Goal: Complete application form

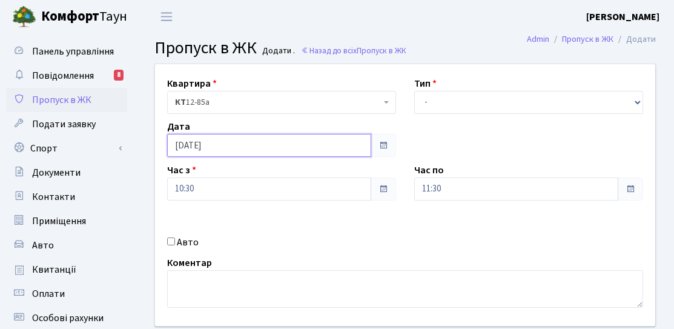
click at [281, 141] on input "[DATE]" at bounding box center [269, 145] width 204 height 23
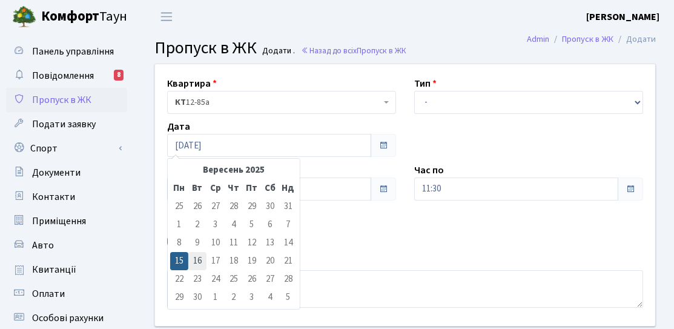
click at [194, 263] on td "16" at bounding box center [197, 261] width 18 height 18
type input "[DATE]"
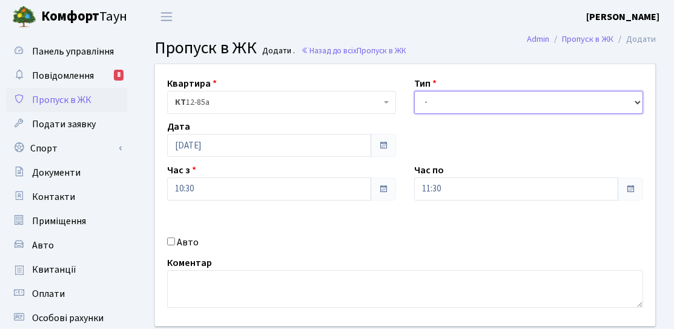
click at [442, 109] on select "- Доставка Таксі Гості Сервіс" at bounding box center [528, 102] width 229 height 23
select select "3"
click at [414, 91] on select "- Доставка Таксі Гості Сервіс" at bounding box center [528, 102] width 229 height 23
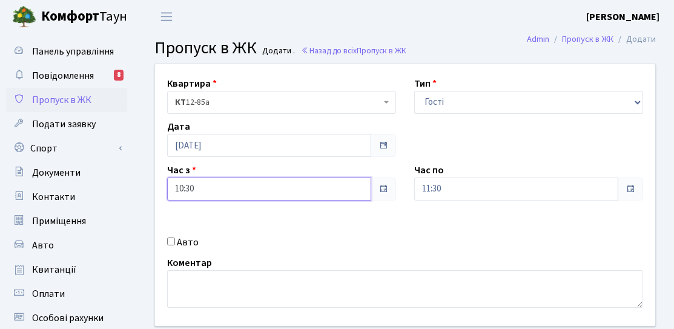
click at [275, 189] on input "10:30" at bounding box center [269, 188] width 204 height 23
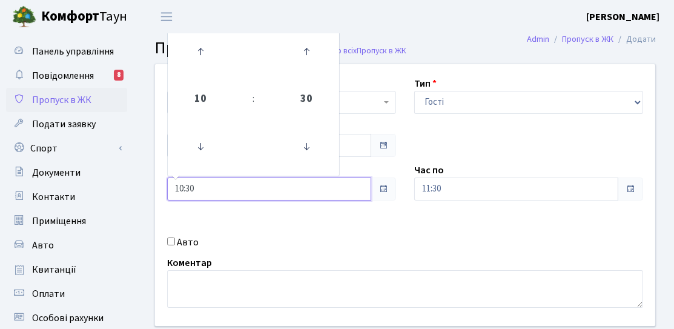
click at [198, 119] on td "10" at bounding box center [200, 99] width 61 height 42
click at [211, 145] on icon at bounding box center [200, 146] width 33 height 33
click at [210, 145] on icon at bounding box center [200, 146] width 33 height 33
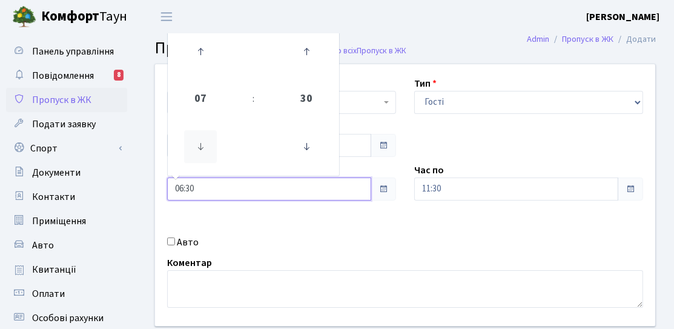
click at [210, 145] on icon at bounding box center [200, 146] width 33 height 33
type input "05:30"
drag, startPoint x: 515, startPoint y: 153, endPoint x: 506, endPoint y: 150, distance: 9.6
click at [515, 152] on div "Квартира <b>КТ</b>&nbsp;&nbsp;&nbsp;&nbsp;12-85а КТ 12-85а Тип - Доставка Таксі…" at bounding box center [405, 194] width 518 height 261
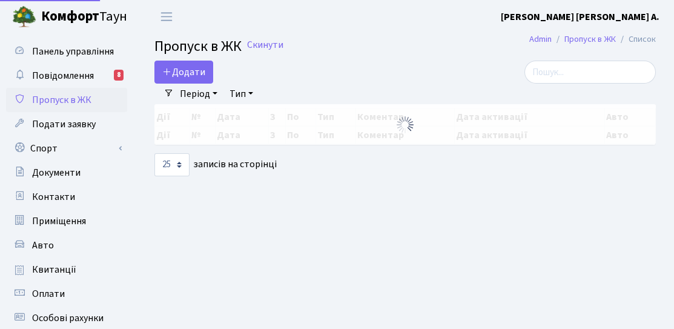
select select "25"
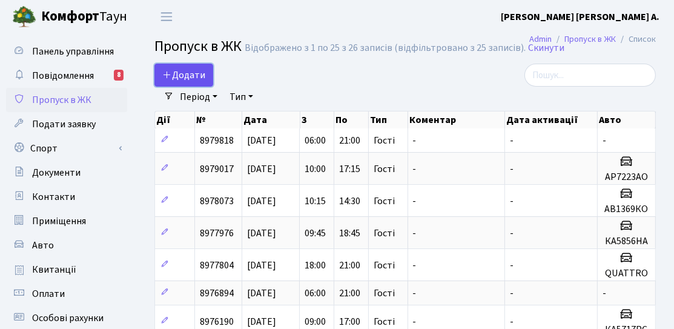
click at [201, 77] on span "Додати" at bounding box center [183, 74] width 43 height 13
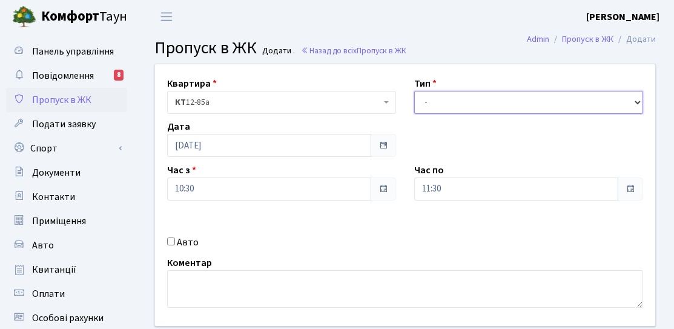
click at [445, 104] on select "- Доставка Таксі Гості Сервіс" at bounding box center [528, 102] width 229 height 23
select select "3"
click at [414, 91] on select "- Доставка Таксі Гості Сервіс" at bounding box center [528, 102] width 229 height 23
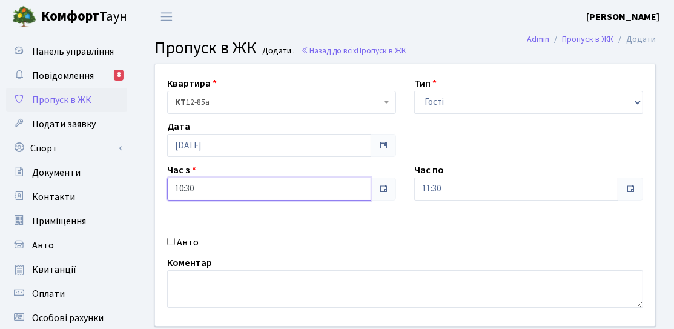
click at [226, 197] on input "10:30" at bounding box center [269, 188] width 204 height 23
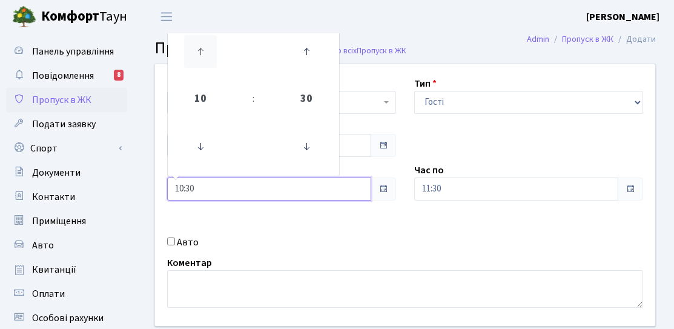
click at [202, 66] on icon at bounding box center [200, 51] width 33 height 33
click at [198, 142] on icon at bounding box center [200, 146] width 33 height 33
click at [199, 142] on icon at bounding box center [200, 146] width 33 height 33
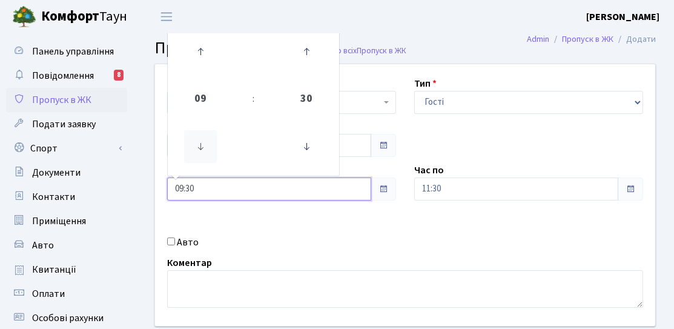
click at [199, 142] on icon at bounding box center [200, 146] width 33 height 33
click at [312, 145] on icon at bounding box center [306, 146] width 33 height 33
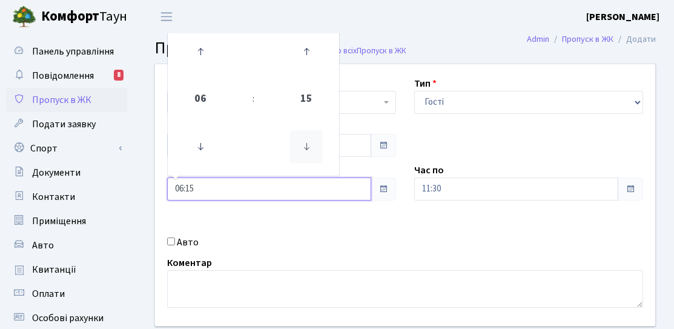
type input "06:00"
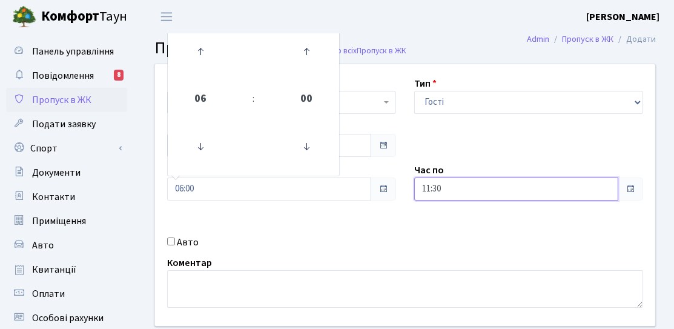
click at [505, 186] on input "11:30" at bounding box center [516, 188] width 204 height 23
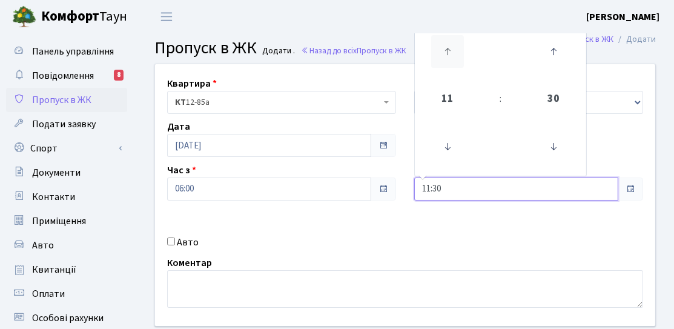
click at [451, 65] on icon at bounding box center [447, 51] width 33 height 33
type input "12:30"
drag, startPoint x: 450, startPoint y: 190, endPoint x: 390, endPoint y: 192, distance: 59.3
click at [390, 192] on div "Квартира <b>КТ</b>&nbsp;&nbsp;&nbsp;&nbsp;12-85а КТ 12-85а Тип - Доставка Таксі…" at bounding box center [405, 194] width 518 height 261
type input "21:00"
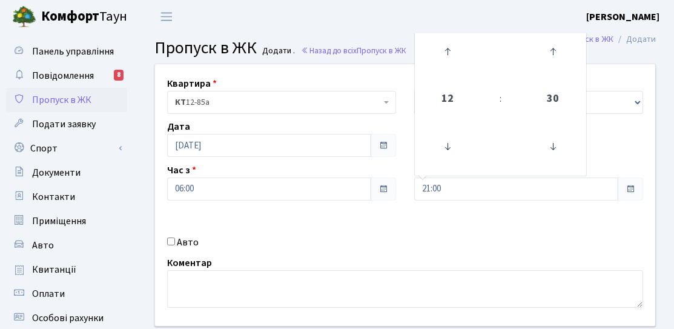
click at [400, 215] on div "Квартира <b>КТ</b>&nbsp;&nbsp;&nbsp;&nbsp;12-85а КТ 12-85а Тип - Доставка Таксі…" at bounding box center [405, 194] width 518 height 261
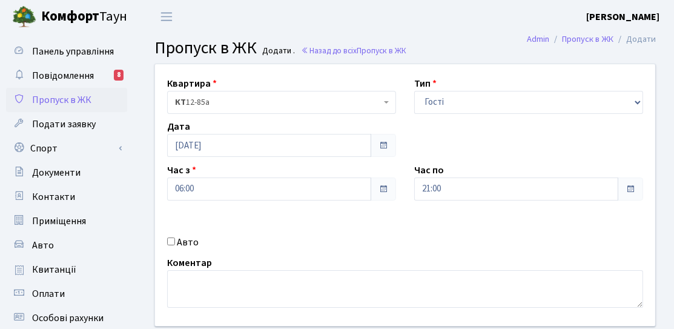
scroll to position [61, 0]
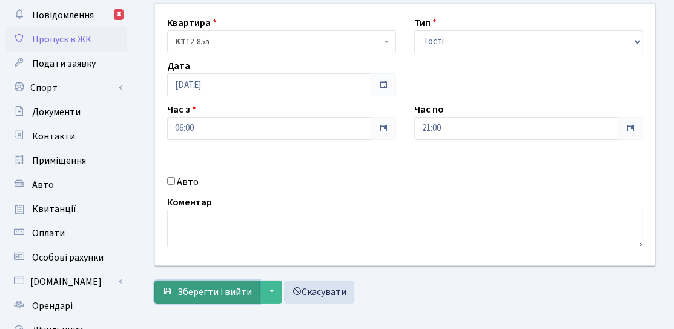
click at [188, 285] on span "Зберегти і вийти" at bounding box center [214, 291] width 74 height 13
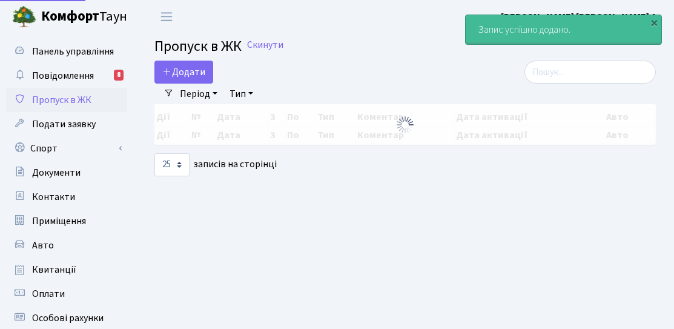
select select "25"
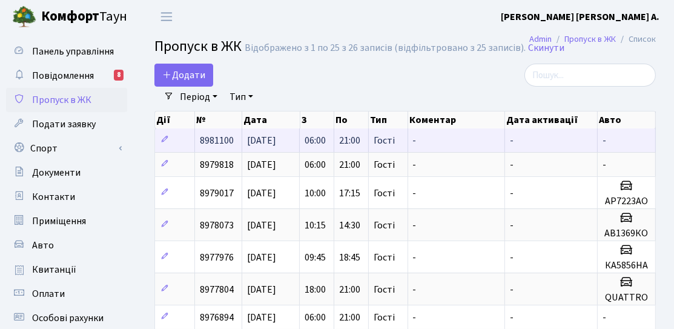
click at [243, 143] on td "[DATE]" at bounding box center [270, 140] width 57 height 24
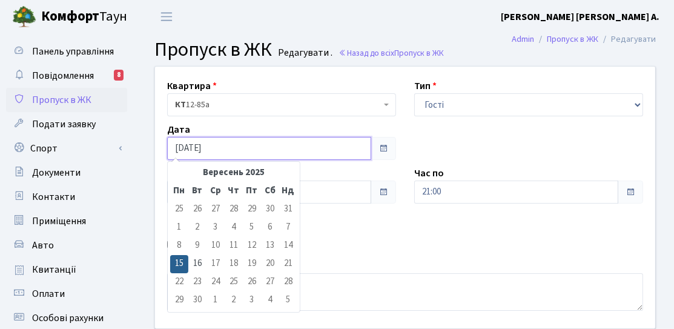
click at [227, 148] on input "[DATE]" at bounding box center [269, 148] width 204 height 23
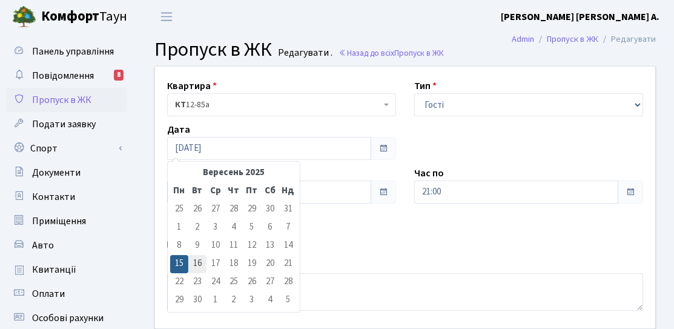
click at [194, 261] on td "16" at bounding box center [197, 264] width 18 height 18
type input "16.09.2025"
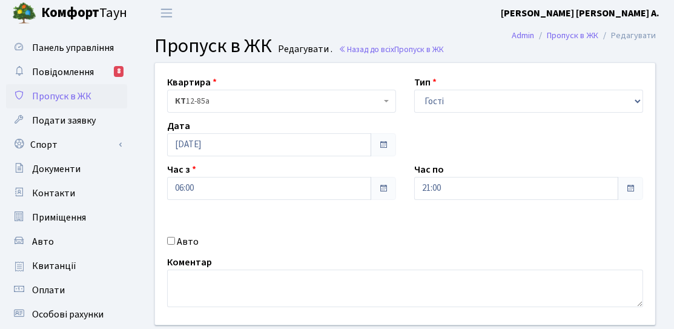
scroll to position [121, 0]
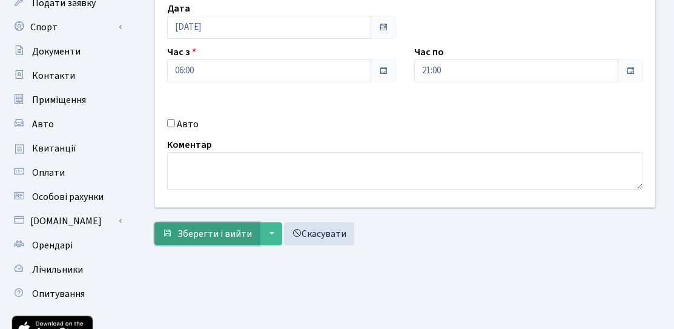
click at [198, 229] on span "Зберегти і вийти" at bounding box center [214, 233] width 74 height 13
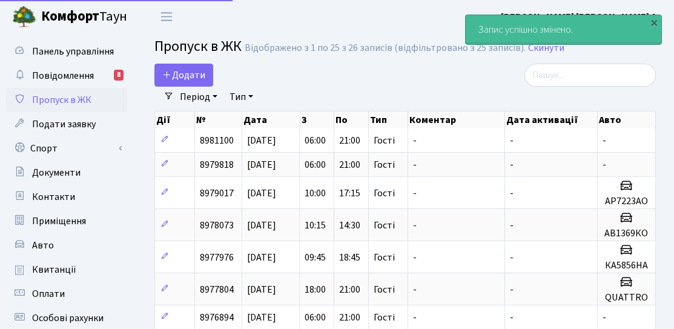
select select "25"
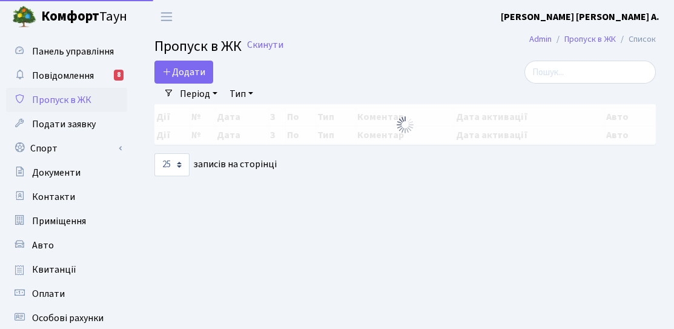
select select "25"
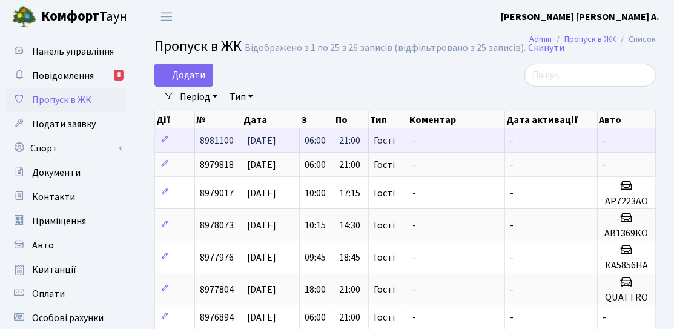
click at [263, 146] on span "[DATE]" at bounding box center [261, 140] width 29 height 13
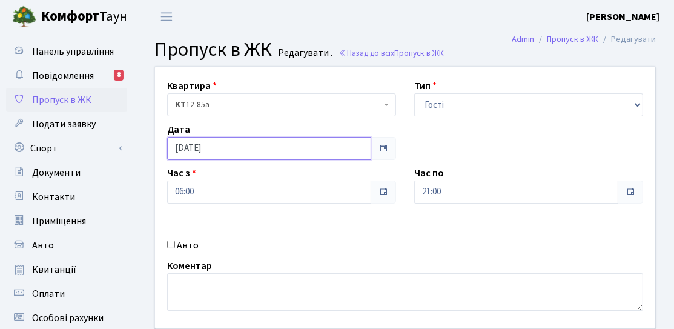
click at [211, 149] on input "[DATE]" at bounding box center [269, 148] width 204 height 23
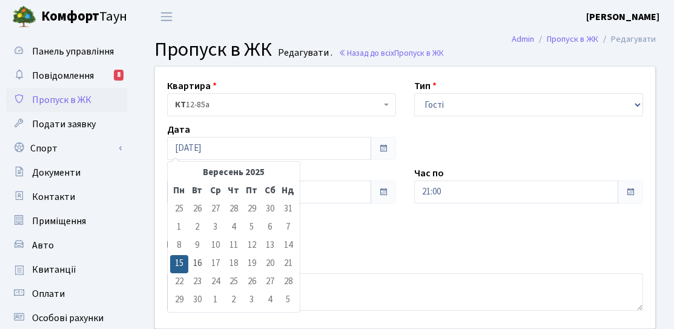
click at [199, 261] on td "16" at bounding box center [197, 264] width 18 height 18
type input "16.09.2025"
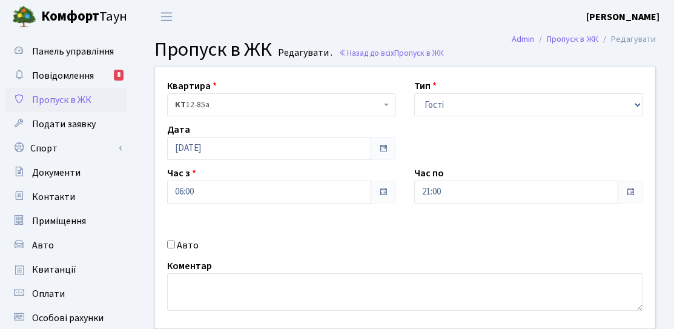
click at [232, 222] on div "Квартира <b>КТ</b>&nbsp;&nbsp;&nbsp;&nbsp;12-85а КТ 12-85а Тип - Доставка Таксі…" at bounding box center [405, 197] width 518 height 261
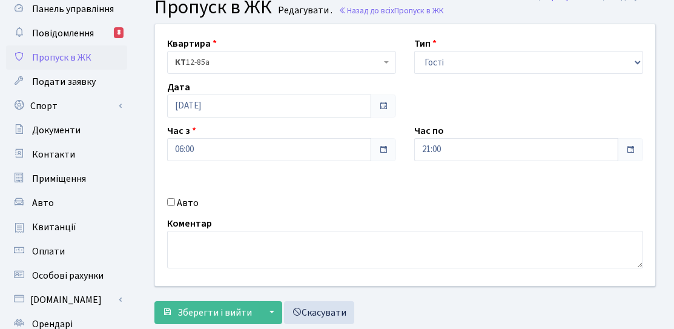
scroll to position [61, 0]
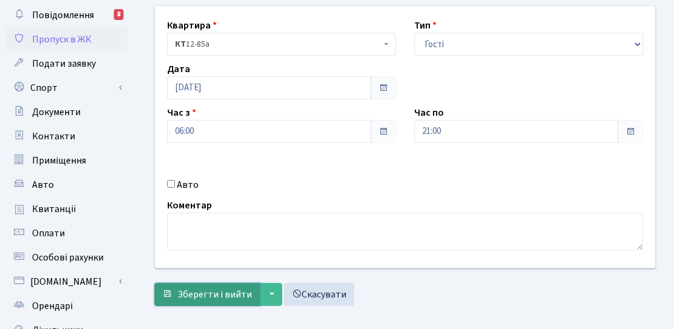
click at [193, 290] on span "Зберегти і вийти" at bounding box center [214, 293] width 74 height 13
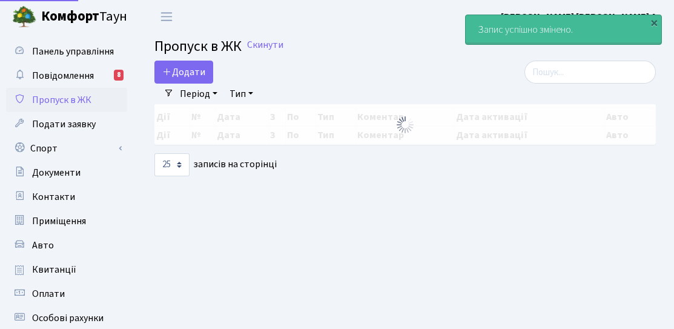
select select "25"
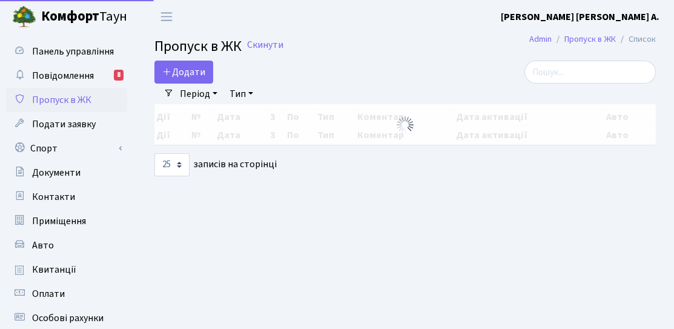
select select "25"
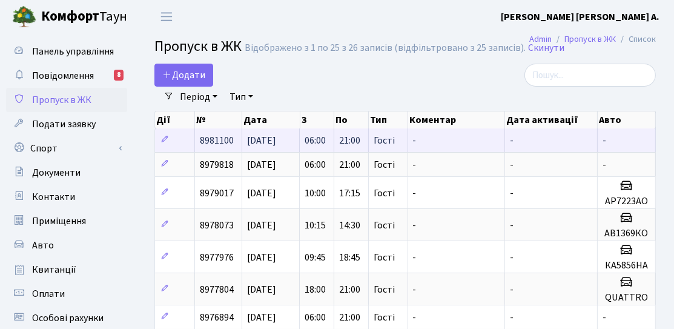
click at [220, 140] on span "8981100" at bounding box center [217, 140] width 34 height 13
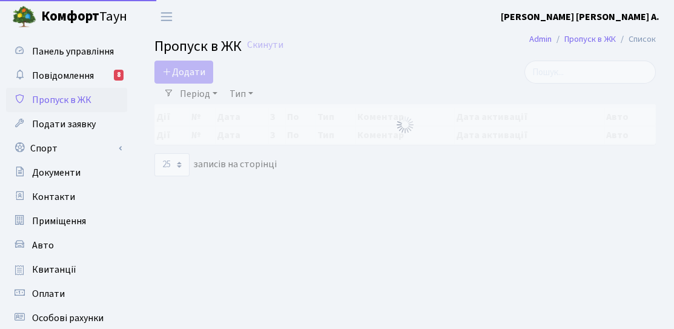
select select "25"
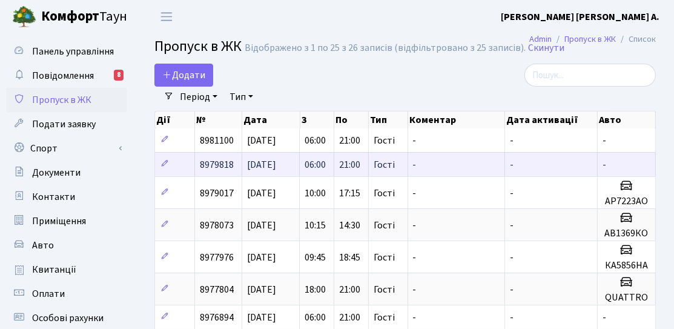
click at [268, 163] on span "[DATE]" at bounding box center [261, 164] width 29 height 13
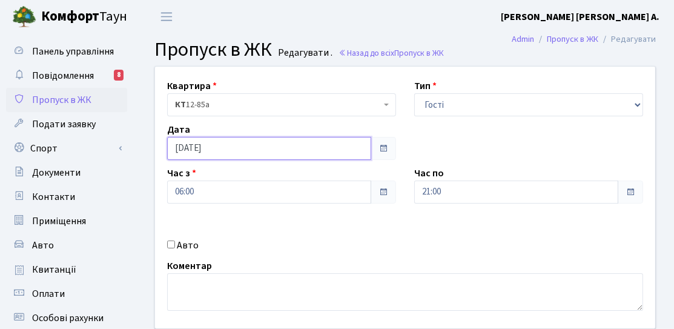
click at [290, 148] on input "[DATE]" at bounding box center [269, 148] width 204 height 23
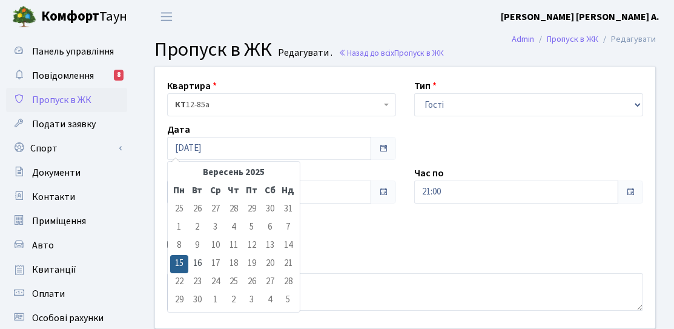
click at [380, 151] on span at bounding box center [383, 148] width 10 height 10
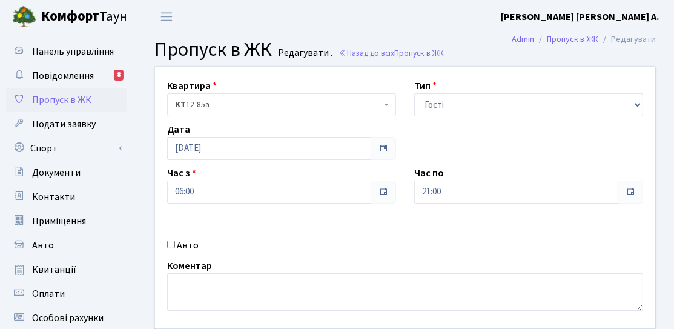
click at [380, 150] on span at bounding box center [383, 148] width 10 height 10
